Goal: Find contact information: Obtain details needed to contact an individual or organization

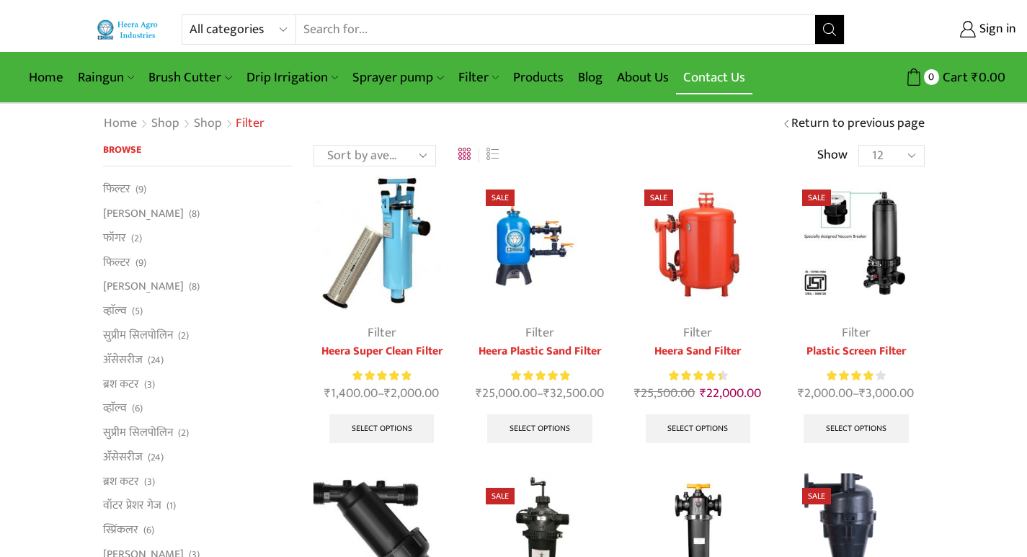
click at [712, 84] on link "Contact Us" at bounding box center [714, 78] width 76 height 34
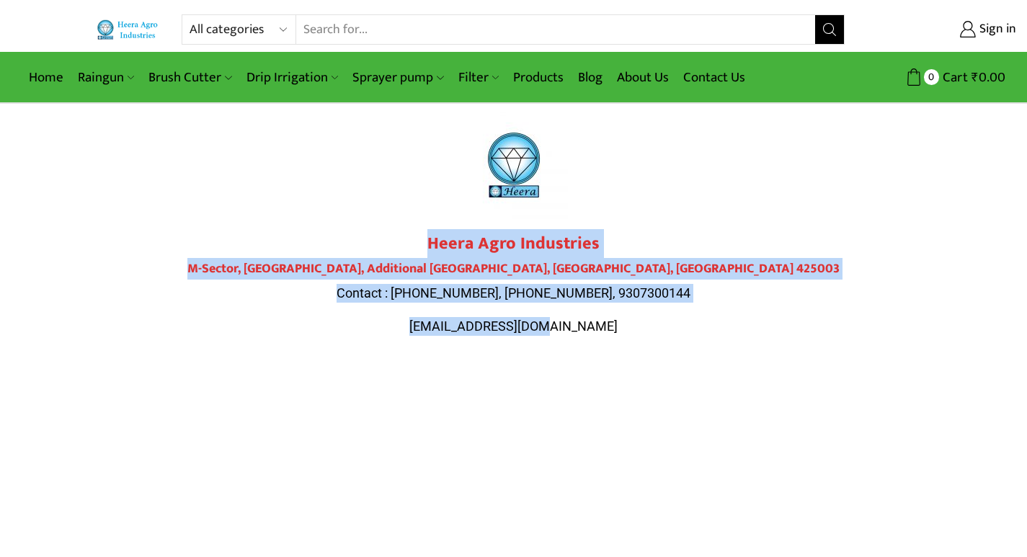
drag, startPoint x: 431, startPoint y: 238, endPoint x: 591, endPoint y: 334, distance: 186.6
click at [591, 334] on div "Heera Agro Industries M-Sector, Patil Nagar, Additional MIDC, Jalgaon, Maharash…" at bounding box center [514, 285] width 808 height 102
copy div "Heera Agro Industries M-Sector, Patil Nagar, Additional MIDC, Jalgaon, Maharash…"
